Goal: Transaction & Acquisition: Purchase product/service

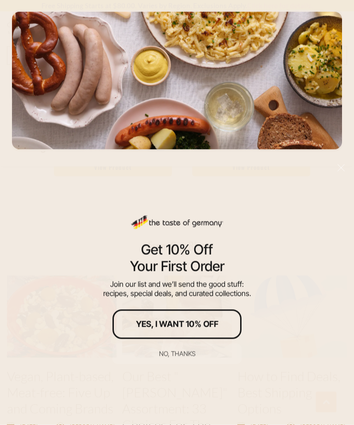
scroll to position [1083, 0]
click at [179, 357] on div "No, thanks" at bounding box center [177, 353] width 36 height 6
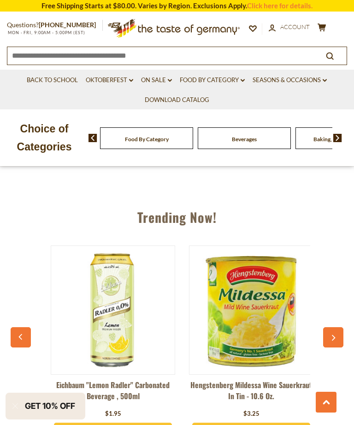
scroll to position [820, 0]
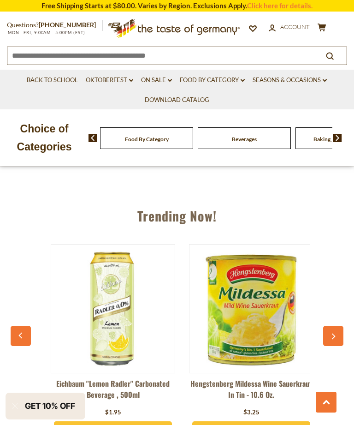
click at [338, 326] on button "button" at bounding box center [333, 336] width 20 height 20
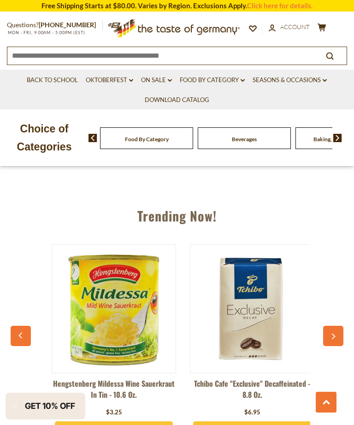
scroll to position [0, 138]
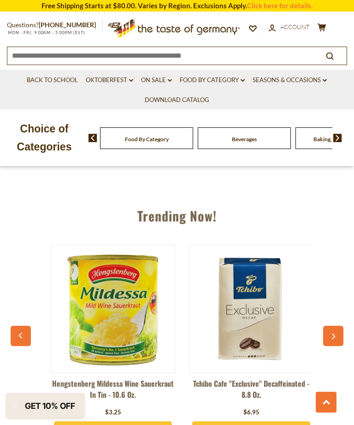
click at [338, 326] on button "button" at bounding box center [333, 336] width 20 height 20
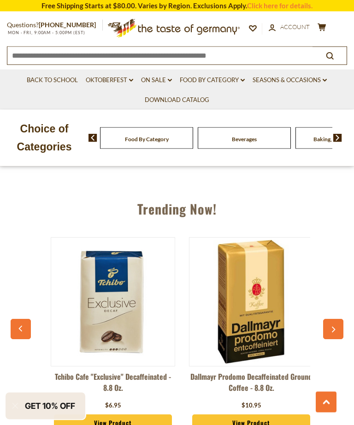
scroll to position [827, 0]
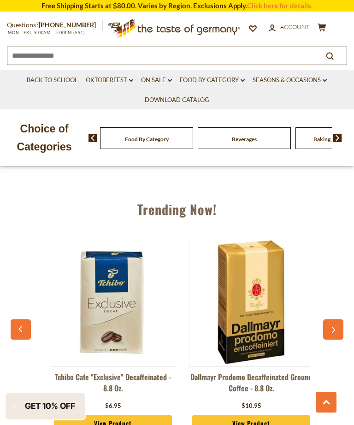
click at [339, 320] on button "button" at bounding box center [333, 329] width 20 height 20
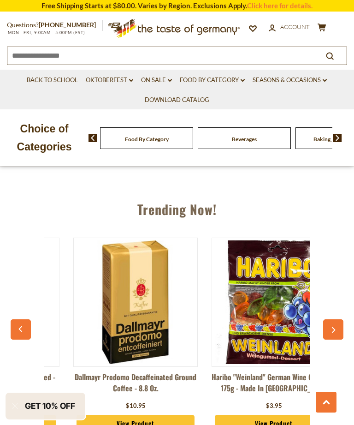
scroll to position [0, 415]
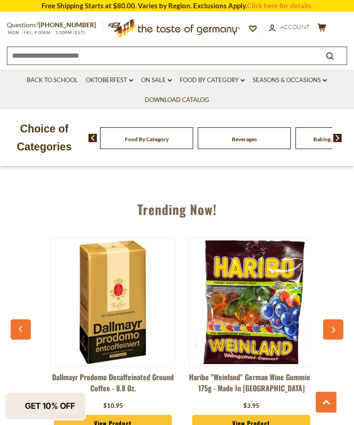
click at [337, 325] on button "button" at bounding box center [333, 329] width 20 height 20
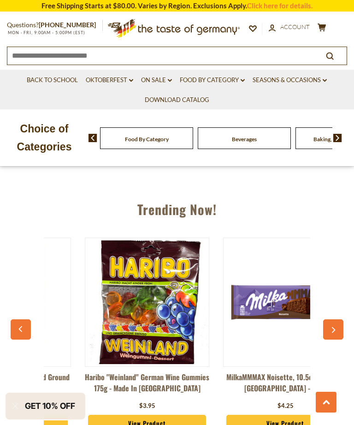
scroll to position [0, 553]
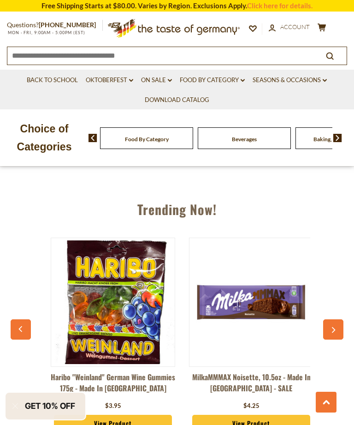
click at [338, 322] on button "button" at bounding box center [333, 329] width 20 height 20
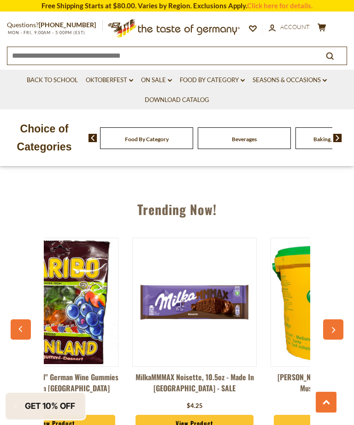
scroll to position [0, 692]
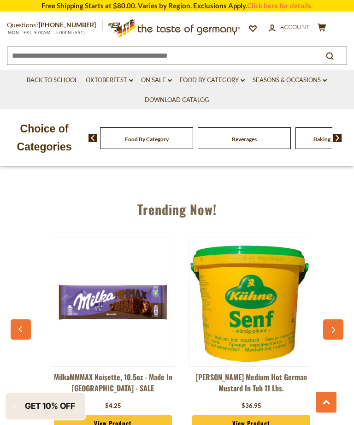
click at [337, 324] on button "button" at bounding box center [333, 329] width 20 height 20
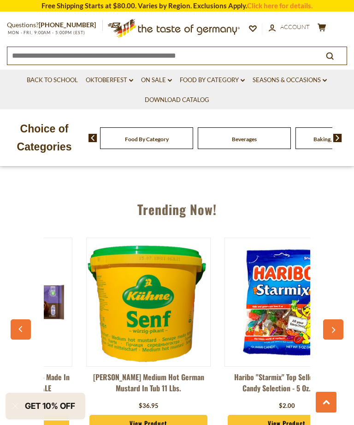
scroll to position [0, 830]
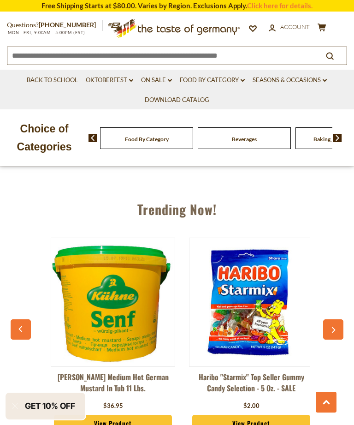
click at [339, 322] on button "button" at bounding box center [333, 329] width 20 height 20
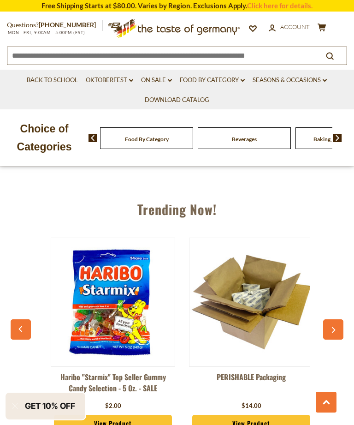
click at [338, 319] on button "button" at bounding box center [333, 329] width 20 height 20
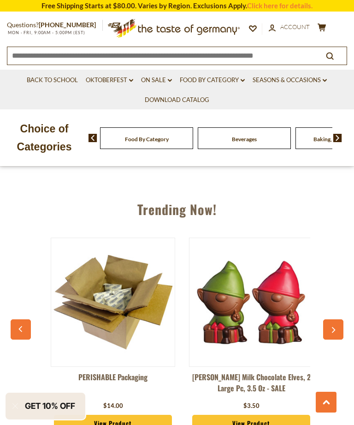
click at [337, 321] on button "button" at bounding box center [333, 329] width 20 height 20
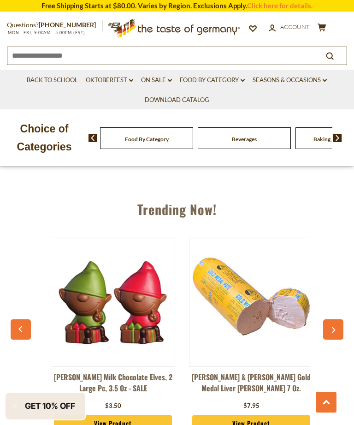
click at [338, 320] on button "button" at bounding box center [333, 329] width 20 height 20
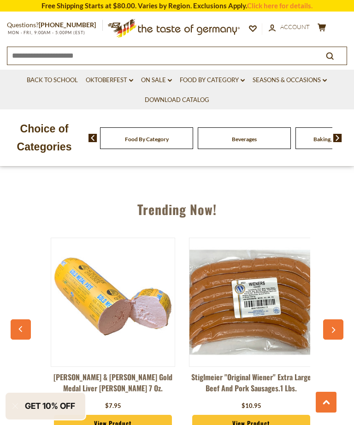
click at [339, 320] on button "button" at bounding box center [333, 329] width 20 height 20
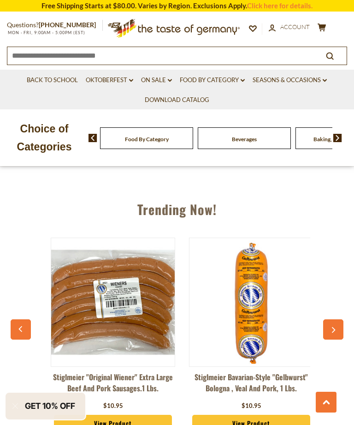
click at [335, 320] on button "button" at bounding box center [333, 329] width 20 height 20
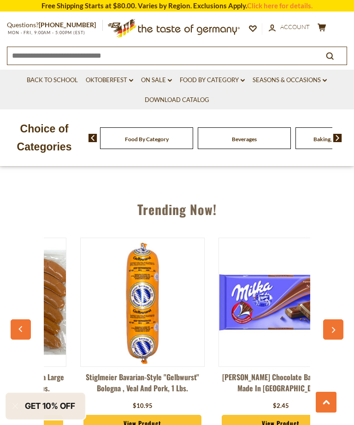
scroll to position [0, 1660]
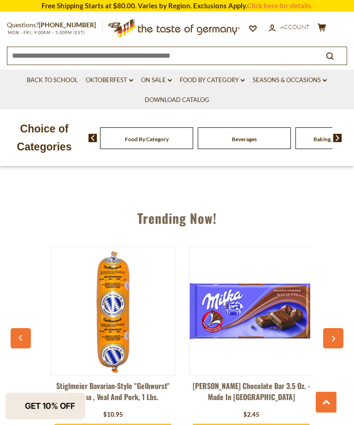
click at [336, 328] on button "button" at bounding box center [333, 338] width 20 height 20
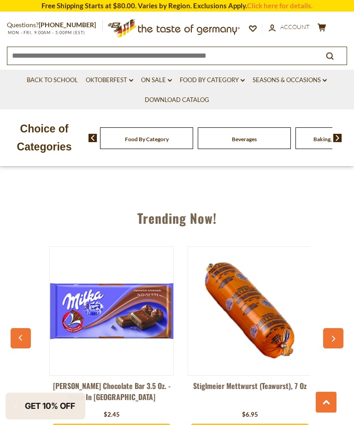
scroll to position [0, 1798]
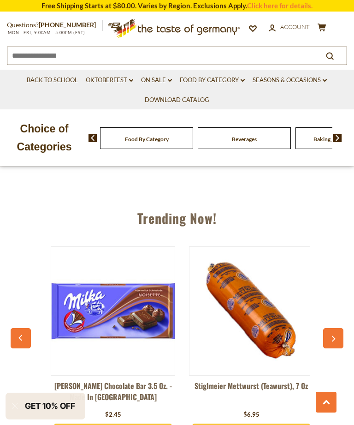
click at [115, 79] on link "Oktoberfest dropdown_arrow" at bounding box center [109, 80] width 47 height 10
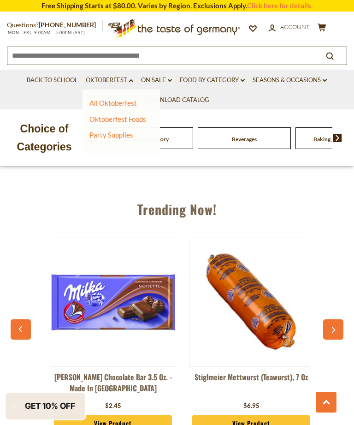
click at [227, 76] on link "Food By Category dropdown_arrow" at bounding box center [212, 80] width 65 height 10
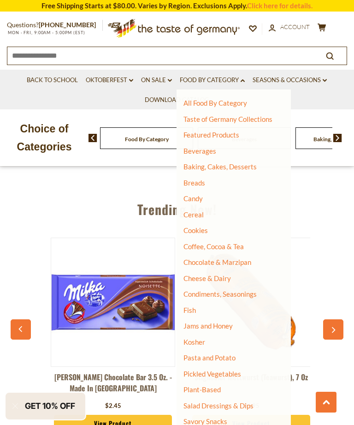
click at [241, 260] on link "Chocolate & Marzipan" at bounding box center [218, 262] width 68 height 8
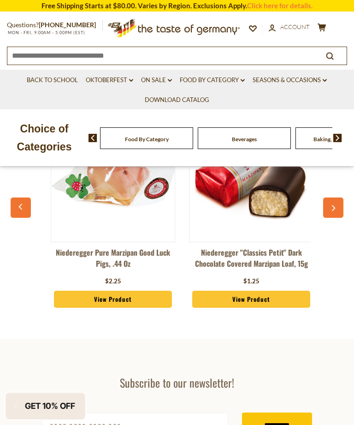
scroll to position [402, 0]
